Goal: Check status: Check status

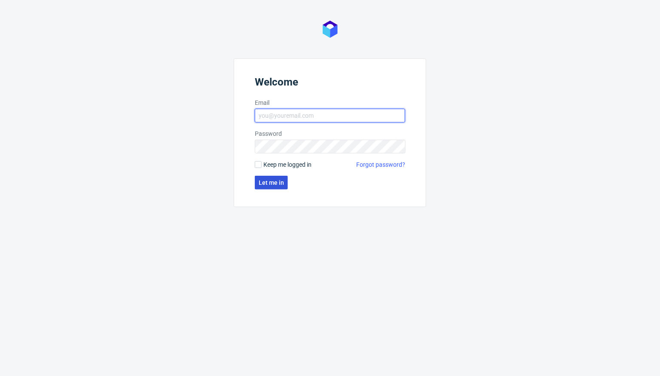
type input "[PERSON_NAME][EMAIL_ADDRESS][DOMAIN_NAME]"
click at [273, 180] on span "Let me in" at bounding box center [271, 183] width 25 height 6
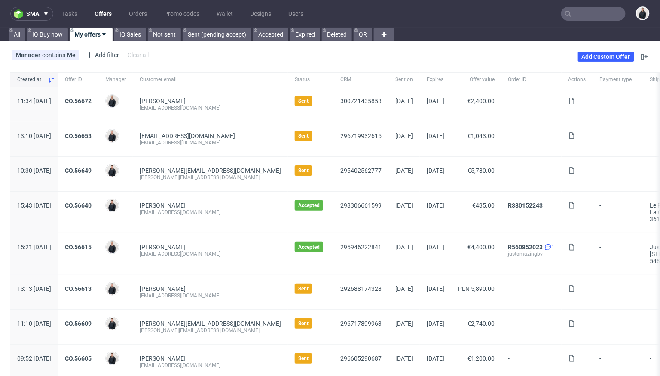
click at [577, 10] on input "text" at bounding box center [593, 14] width 64 height 14
paste input "[PERSON_NAME]"
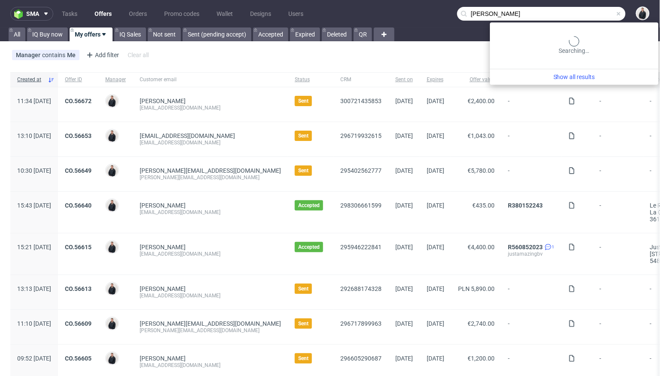
type input "[PERSON_NAME]"
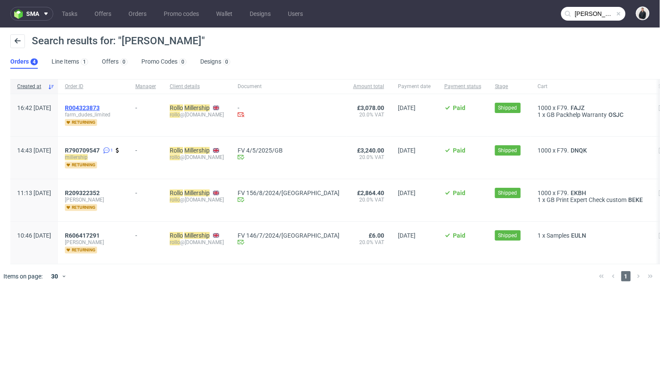
click at [100, 109] on span "R004323873" at bounding box center [82, 107] width 35 height 7
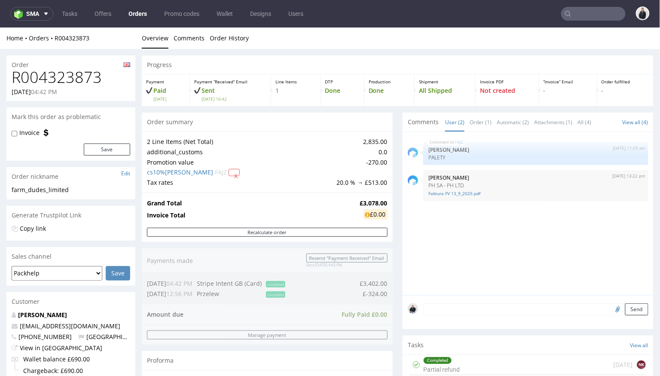
click at [575, 18] on input "text" at bounding box center [593, 14] width 64 height 14
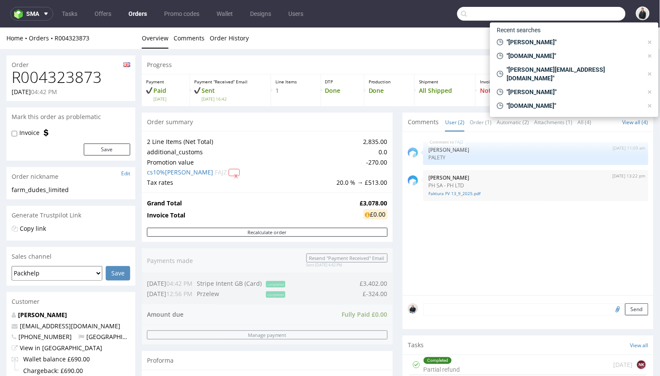
click at [421, 65] on div "Progress" at bounding box center [398, 64] width 512 height 19
click at [486, 8] on input "text" at bounding box center [541, 14] width 168 height 14
click at [395, 62] on div "Progress" at bounding box center [398, 64] width 512 height 19
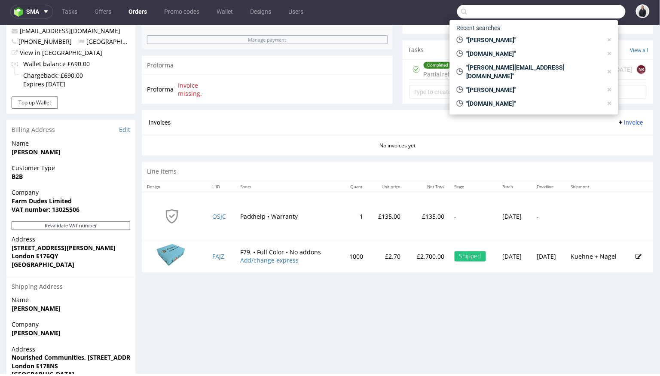
scroll to position [292, 0]
